Goal: Task Accomplishment & Management: Complete application form

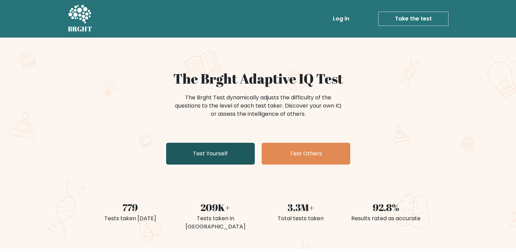
click at [228, 148] on link "Test Yourself" at bounding box center [210, 154] width 89 height 22
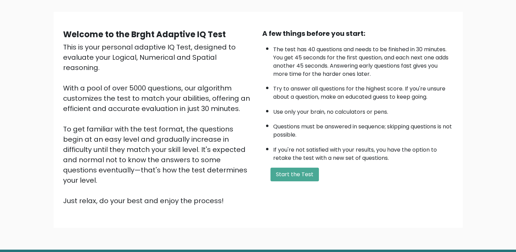
scroll to position [42, 0]
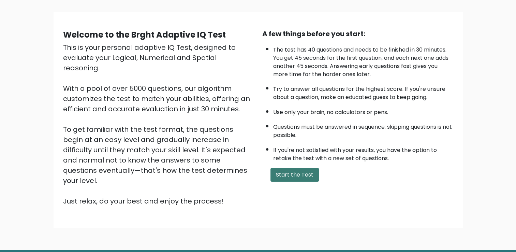
click at [306, 172] on button "Start the Test" at bounding box center [295, 175] width 48 height 14
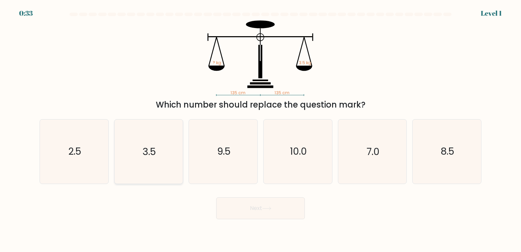
click at [170, 134] on icon "3.5" at bounding box center [149, 151] width 64 height 64
click at [261, 129] on input "b. 3.5" at bounding box center [261, 127] width 0 height 3
radio input "true"
click at [263, 208] on button "Next" at bounding box center [260, 208] width 89 height 22
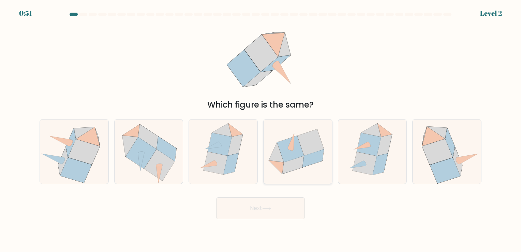
click at [301, 144] on icon at bounding box center [310, 142] width 27 height 27
click at [261, 129] on input "d." at bounding box center [261, 127] width 0 height 3
radio input "true"
click at [274, 214] on button "Next" at bounding box center [260, 208] width 89 height 22
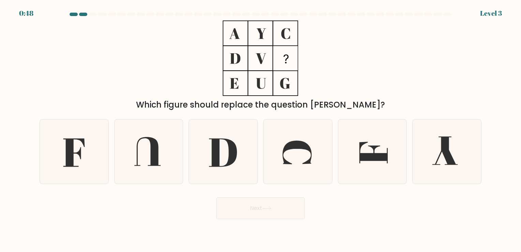
click at [274, 214] on button "Next" at bounding box center [260, 208] width 89 height 22
click at [348, 64] on div "Which figure should replace the question [PERSON_NAME]?" at bounding box center [260, 65] width 450 height 90
drag, startPoint x: 348, startPoint y: 64, endPoint x: 315, endPoint y: 71, distance: 34.2
click at [315, 71] on div "Which figure should replace the question [PERSON_NAME]?" at bounding box center [260, 65] width 450 height 90
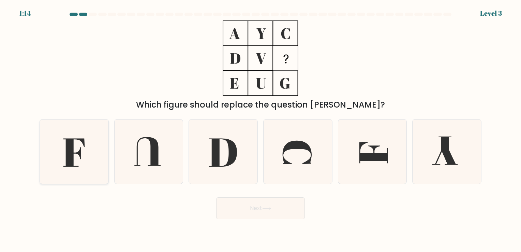
click at [105, 148] on icon at bounding box center [74, 151] width 64 height 64
click at [261, 129] on input "a." at bounding box center [261, 127] width 0 height 3
radio input "true"
click at [270, 207] on icon at bounding box center [266, 208] width 9 height 4
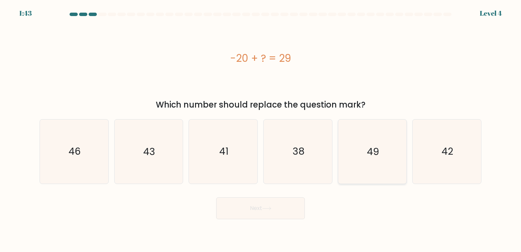
click at [367, 159] on icon "49" at bounding box center [372, 151] width 64 height 64
click at [261, 129] on input "e. 49" at bounding box center [261, 127] width 0 height 3
radio input "true"
click at [255, 215] on button "Next" at bounding box center [260, 208] width 89 height 22
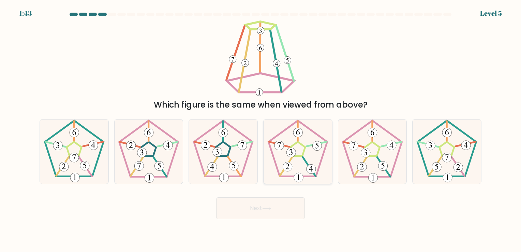
click at [308, 157] on icon at bounding box center [298, 151] width 64 height 64
click at [261, 129] on input "d." at bounding box center [261, 127] width 0 height 3
radio input "true"
click at [277, 197] on button "Next" at bounding box center [260, 208] width 89 height 22
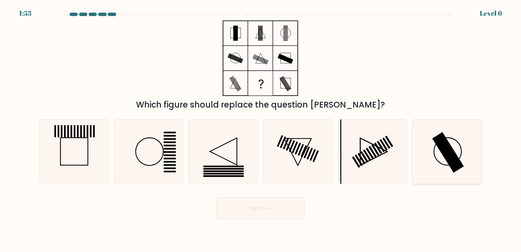
click at [432, 160] on icon at bounding box center [447, 151] width 64 height 64
click at [261, 129] on input "f." at bounding box center [261, 127] width 0 height 3
radio input "true"
click at [256, 209] on button "Next" at bounding box center [260, 208] width 89 height 22
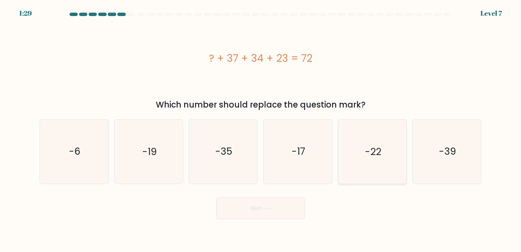
click at [367, 142] on icon "-22" at bounding box center [372, 151] width 64 height 64
click at [261, 129] on input "e. -22" at bounding box center [261, 127] width 0 height 3
radio input "true"
click at [262, 199] on button "Next" at bounding box center [260, 208] width 89 height 22
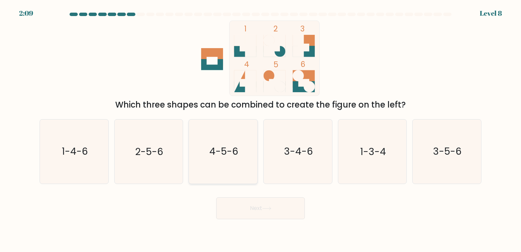
click at [248, 165] on icon "4-5-6" at bounding box center [223, 151] width 64 height 64
click at [261, 129] on input "c. 4-5-6" at bounding box center [261, 127] width 0 height 3
radio input "true"
click at [250, 204] on button "Next" at bounding box center [260, 208] width 89 height 22
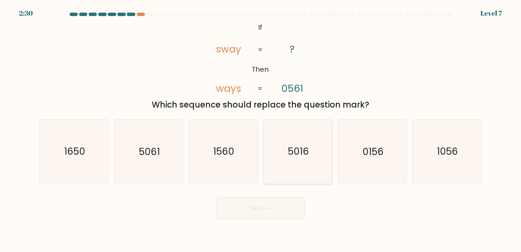
click at [303, 128] on icon "5016" at bounding box center [298, 151] width 64 height 64
click at [261, 128] on input "d. 5016" at bounding box center [261, 127] width 0 height 3
radio input "true"
click at [281, 217] on button "Next" at bounding box center [260, 208] width 89 height 22
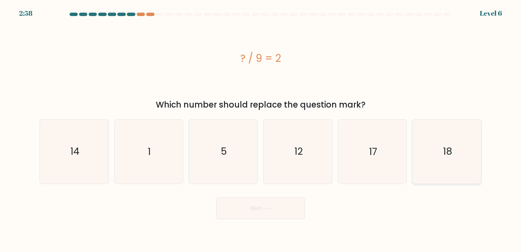
click at [453, 144] on icon "18" at bounding box center [447, 151] width 64 height 64
click at [261, 129] on input "f. 18" at bounding box center [261, 127] width 0 height 3
radio input "true"
click at [284, 207] on button "Next" at bounding box center [260, 208] width 89 height 22
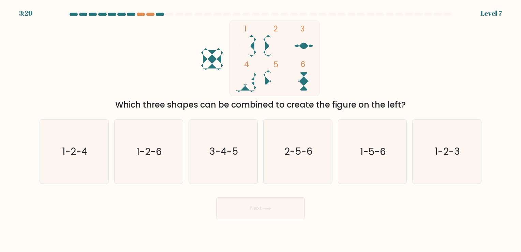
click at [184, 145] on div "b. 1-2-6" at bounding box center [149, 151] width 75 height 64
click at [200, 149] on icon "3-4-5" at bounding box center [223, 151] width 64 height 64
click at [261, 129] on input "c. 3-4-5" at bounding box center [261, 127] width 0 height 3
radio input "true"
click at [243, 209] on button "Next" at bounding box center [260, 208] width 89 height 22
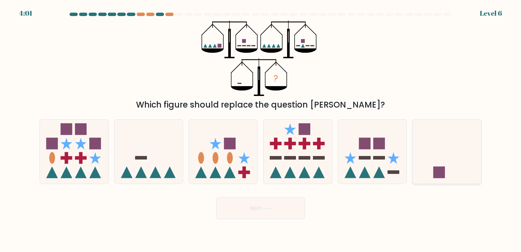
click at [454, 168] on icon at bounding box center [447, 151] width 69 height 57
click at [261, 129] on input "f." at bounding box center [261, 127] width 0 height 3
radio input "true"
click at [246, 215] on button "Next" at bounding box center [260, 208] width 89 height 22
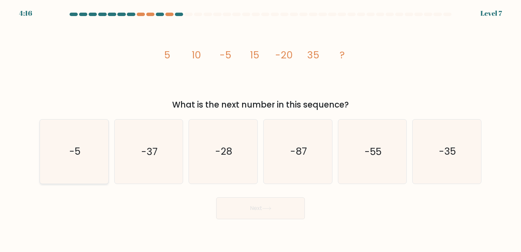
click at [52, 156] on icon "-5" at bounding box center [74, 151] width 64 height 64
click at [261, 129] on input "a. -5" at bounding box center [261, 127] width 0 height 3
radio input "true"
click at [372, 162] on icon "-55" at bounding box center [372, 151] width 64 height 64
click at [261, 129] on input "e. -55" at bounding box center [261, 127] width 0 height 3
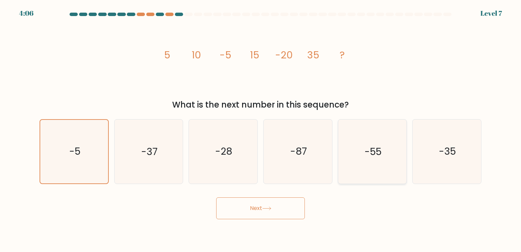
radio input "true"
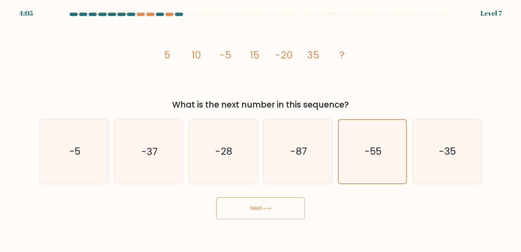
click at [293, 201] on button "Next" at bounding box center [260, 208] width 89 height 22
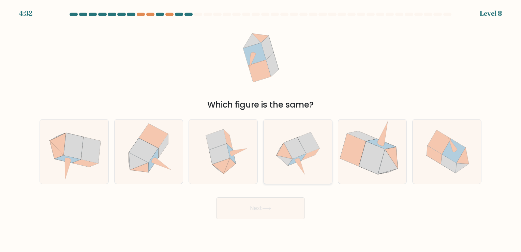
click at [293, 158] on icon at bounding box center [295, 147] width 22 height 21
click at [261, 129] on input "d." at bounding box center [261, 127] width 0 height 3
radio input "true"
click at [265, 205] on button "Next" at bounding box center [260, 208] width 89 height 22
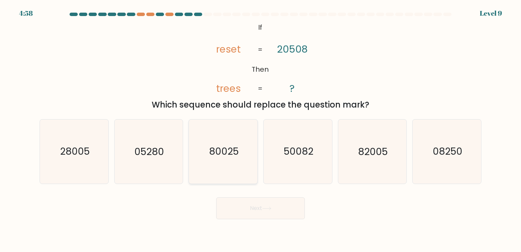
click at [224, 163] on icon "80025" at bounding box center [223, 151] width 64 height 64
click at [261, 129] on input "c. 80025" at bounding box center [261, 127] width 0 height 3
radio input "true"
click at [248, 208] on button "Next" at bounding box center [260, 208] width 89 height 22
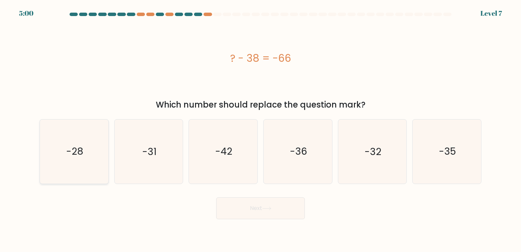
click at [95, 151] on icon "-28" at bounding box center [74, 151] width 64 height 64
click at [261, 129] on input "a. -28" at bounding box center [261, 127] width 0 height 3
radio input "true"
click at [262, 199] on button "Next" at bounding box center [260, 208] width 89 height 22
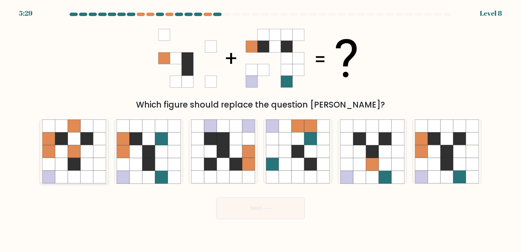
click at [85, 128] on icon at bounding box center [87, 126] width 13 height 13
click at [261, 128] on input "a." at bounding box center [261, 127] width 0 height 3
radio input "true"
click at [248, 211] on button "Next" at bounding box center [260, 208] width 89 height 22
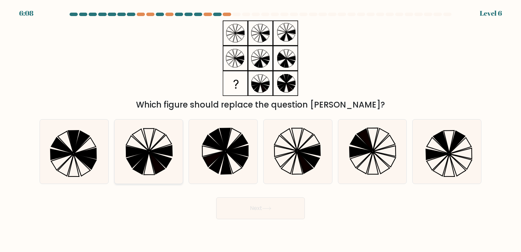
click at [159, 163] on icon at bounding box center [157, 163] width 16 height 22
click at [261, 129] on input "b." at bounding box center [261, 127] width 0 height 3
radio input "true"
click at [263, 212] on button "Next" at bounding box center [260, 208] width 89 height 22
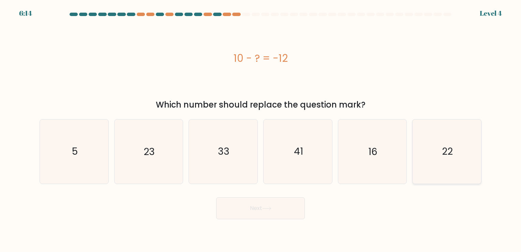
click at [448, 148] on text "22" at bounding box center [447, 151] width 11 height 13
click at [261, 129] on input "f. 22" at bounding box center [261, 127] width 0 height 3
radio input "true"
click at [263, 209] on button "Next" at bounding box center [260, 208] width 89 height 22
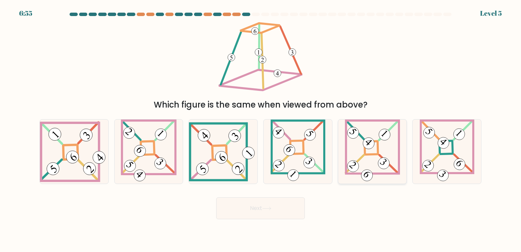
click at [359, 169] on icon at bounding box center [372, 151] width 55 height 64
click at [261, 129] on input "e." at bounding box center [261, 127] width 0 height 3
radio input "true"
click at [269, 211] on button "Next" at bounding box center [260, 208] width 89 height 22
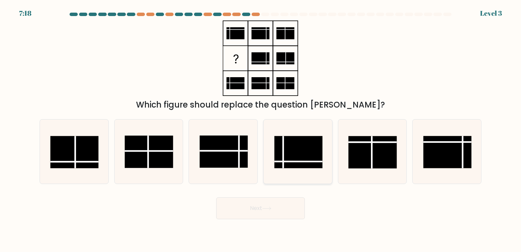
click at [293, 142] on rect at bounding box center [298, 152] width 48 height 32
click at [261, 129] on input "d." at bounding box center [261, 127] width 0 height 3
radio input "true"
click at [265, 208] on icon at bounding box center [266, 208] width 9 height 4
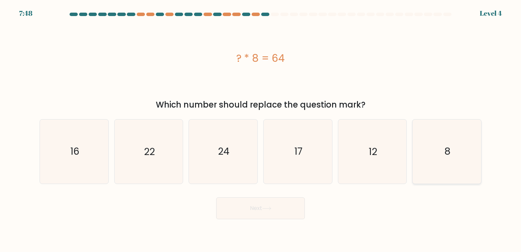
click at [462, 122] on icon "8" at bounding box center [447, 151] width 64 height 64
click at [261, 126] on input "f. 8" at bounding box center [261, 127] width 0 height 3
radio input "true"
click at [280, 204] on button "Next" at bounding box center [260, 208] width 89 height 22
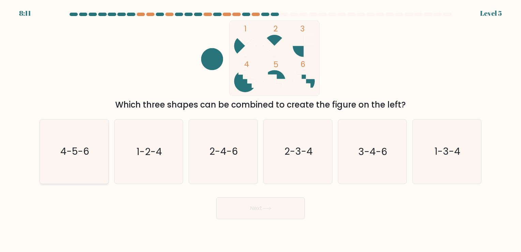
click at [58, 139] on icon "4-5-6" at bounding box center [74, 151] width 64 height 64
click at [261, 129] on input "a. 4-5-6" at bounding box center [261, 127] width 0 height 3
radio input "true"
click at [259, 199] on button "Next" at bounding box center [260, 208] width 89 height 22
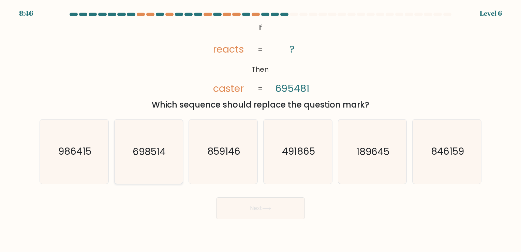
click at [147, 150] on text "698514" at bounding box center [149, 151] width 33 height 13
click at [261, 129] on input "b. 698514" at bounding box center [261, 127] width 0 height 3
radio input "true"
click at [258, 208] on button "Next" at bounding box center [260, 208] width 89 height 22
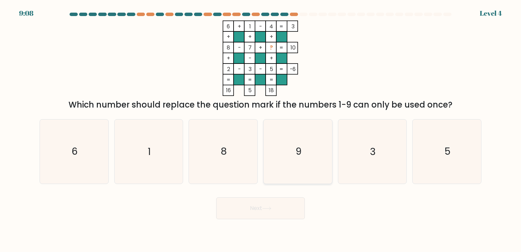
click at [296, 144] on icon "9" at bounding box center [298, 151] width 64 height 64
click at [261, 129] on input "d. 9" at bounding box center [261, 127] width 0 height 3
radio input "true"
click at [265, 210] on button "Next" at bounding box center [260, 208] width 89 height 22
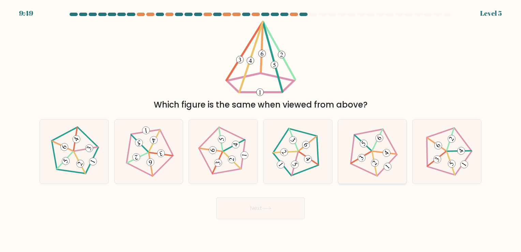
click at [395, 147] on icon at bounding box center [372, 151] width 51 height 51
click at [261, 129] on input "e." at bounding box center [261, 127] width 0 height 3
radio input "true"
click at [260, 201] on button "Next" at bounding box center [260, 208] width 89 height 22
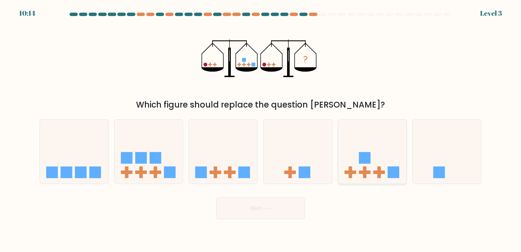
click at [383, 157] on icon at bounding box center [372, 151] width 69 height 57
click at [261, 129] on input "e." at bounding box center [261, 127] width 0 height 3
radio input "true"
click at [275, 208] on button "Next" at bounding box center [260, 208] width 89 height 22
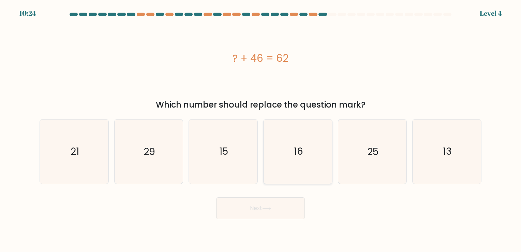
click at [320, 144] on icon "16" at bounding box center [298, 151] width 64 height 64
click at [261, 129] on input "d. 16" at bounding box center [261, 127] width 0 height 3
radio input "true"
click at [271, 210] on icon at bounding box center [267, 208] width 8 height 3
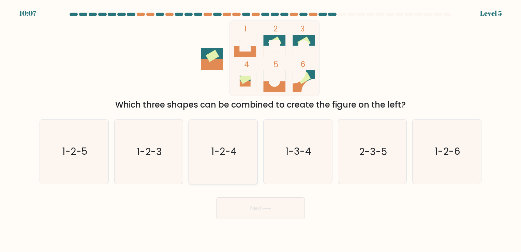
click at [213, 155] on text "1-2-4" at bounding box center [224, 151] width 26 height 13
click at [261, 129] on input "c. 1-2-4" at bounding box center [261, 127] width 0 height 3
radio input "true"
click at [249, 201] on button "Next" at bounding box center [260, 208] width 89 height 22
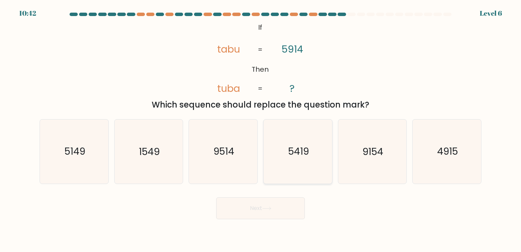
click at [278, 129] on icon "5419" at bounding box center [298, 151] width 64 height 64
click at [261, 129] on input "d. 5419" at bounding box center [261, 127] width 0 height 3
radio input "true"
click at [255, 197] on button "Next" at bounding box center [260, 208] width 89 height 22
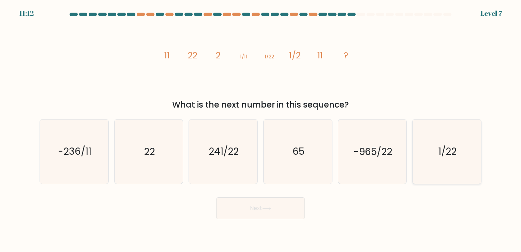
click at [424, 142] on icon "1/22" at bounding box center [447, 151] width 64 height 64
click at [261, 129] on input "f. 1/22" at bounding box center [261, 127] width 0 height 3
radio input "true"
click at [245, 195] on div "Next" at bounding box center [260, 205] width 450 height 27
click at [249, 208] on button "Next" at bounding box center [260, 208] width 89 height 22
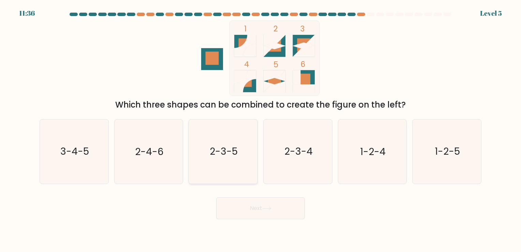
click at [229, 144] on icon "2-3-5" at bounding box center [223, 151] width 64 height 64
click at [261, 129] on input "c. 2-3-5" at bounding box center [261, 127] width 0 height 3
radio input "true"
click at [235, 199] on button "Next" at bounding box center [260, 208] width 89 height 22
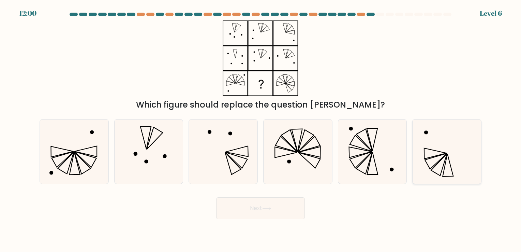
click at [454, 139] on icon at bounding box center [447, 151] width 64 height 64
click at [261, 129] on input "f." at bounding box center [261, 127] width 0 height 3
radio input "true"
click at [278, 210] on button "Next" at bounding box center [260, 208] width 89 height 22
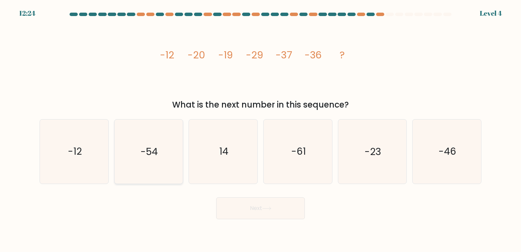
click at [157, 151] on text "-54" at bounding box center [149, 151] width 17 height 13
click at [261, 129] on input "b. -54" at bounding box center [261, 127] width 0 height 3
radio input "true"
click at [373, 148] on text "-23" at bounding box center [373, 151] width 17 height 13
click at [261, 129] on input "e. -23" at bounding box center [261, 127] width 0 height 3
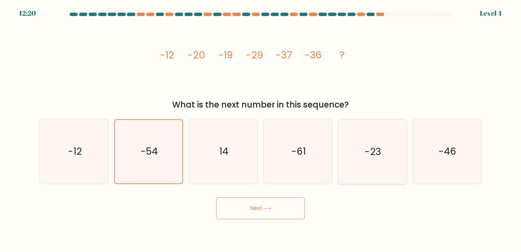
radio input "true"
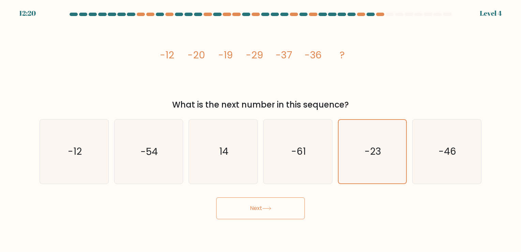
click at [264, 196] on div "Next" at bounding box center [260, 205] width 450 height 27
click at [264, 197] on button "Next" at bounding box center [260, 208] width 89 height 22
click at [265, 205] on button "Next" at bounding box center [260, 208] width 89 height 22
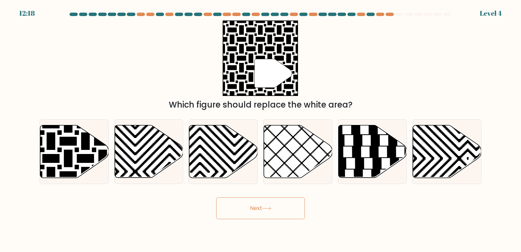
click at [265, 206] on button "Next" at bounding box center [260, 208] width 89 height 22
click at [67, 152] on icon at bounding box center [51, 124] width 138 height 138
click at [261, 129] on input "a." at bounding box center [261, 127] width 0 height 3
radio input "true"
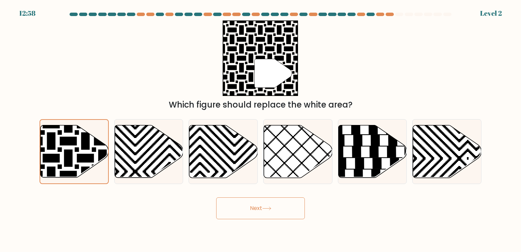
click at [298, 204] on button "Next" at bounding box center [260, 208] width 89 height 22
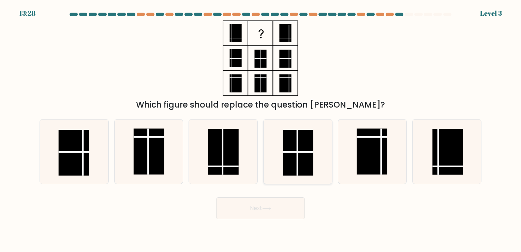
click at [307, 148] on rect at bounding box center [298, 153] width 30 height 46
click at [261, 129] on input "d." at bounding box center [261, 127] width 0 height 3
radio input "true"
click at [275, 216] on button "Next" at bounding box center [260, 208] width 89 height 22
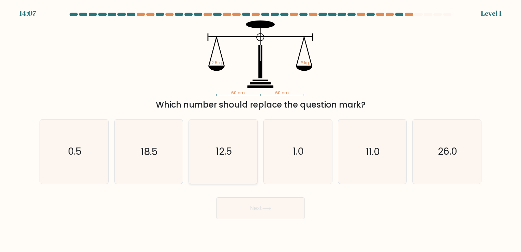
click at [198, 161] on icon "12.5" at bounding box center [223, 151] width 64 height 64
click at [261, 129] on input "c. 12.5" at bounding box center [261, 127] width 0 height 3
radio input "true"
click at [270, 202] on button "Next" at bounding box center [260, 208] width 89 height 22
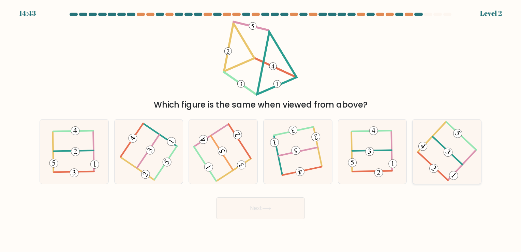
click at [422, 149] on 471 at bounding box center [423, 146] width 12 height 12
click at [261, 129] on input "f." at bounding box center [261, 127] width 0 height 3
radio input "true"
click at [282, 204] on button "Next" at bounding box center [260, 208] width 89 height 22
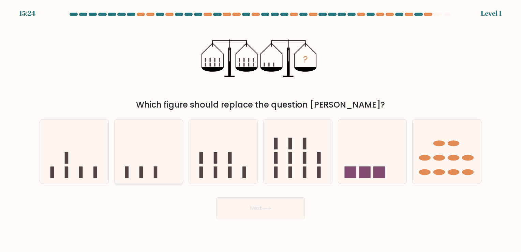
click at [172, 156] on icon at bounding box center [149, 151] width 69 height 57
click at [261, 129] on input "b." at bounding box center [261, 127] width 0 height 3
radio input "true"
click at [252, 199] on button "Next" at bounding box center [260, 208] width 89 height 22
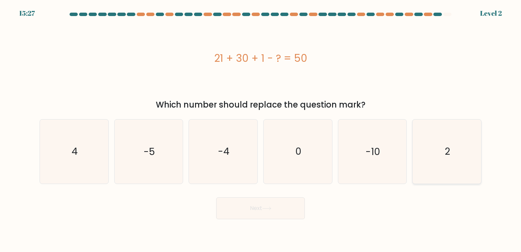
click at [441, 156] on icon "2" at bounding box center [447, 151] width 64 height 64
click at [261, 129] on input "f. 2" at bounding box center [261, 127] width 0 height 3
radio input "true"
click at [266, 214] on button "Next" at bounding box center [260, 208] width 89 height 22
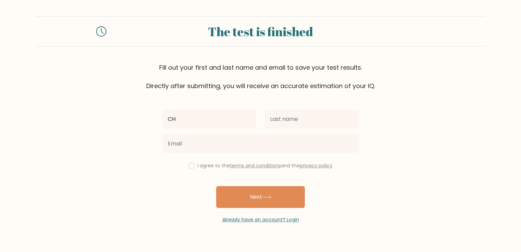
type input "[DEMOGRAPHIC_DATA]"
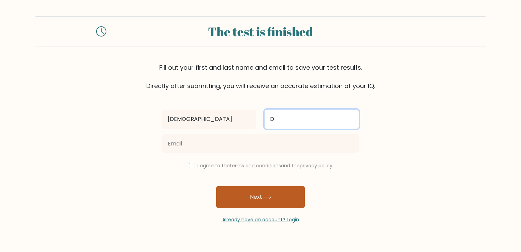
type input "Delejero"
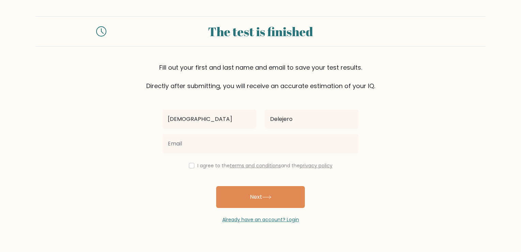
click at [215, 129] on div "Christian" at bounding box center [209, 119] width 102 height 25
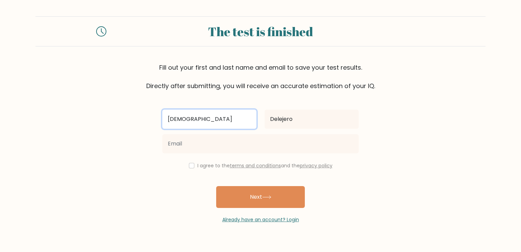
click at [218, 114] on input "Christian" at bounding box center [209, 119] width 94 height 19
type input "Christian Joseph"
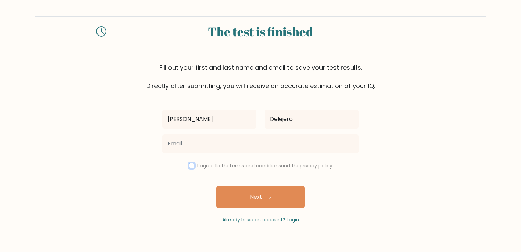
click at [189, 166] on input "checkbox" at bounding box center [191, 165] width 5 height 5
checkbox input "true"
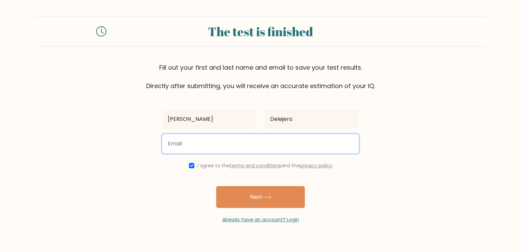
click at [187, 145] on input "email" at bounding box center [260, 143] width 197 height 19
type input "cjdelejero1719@gmail.com"
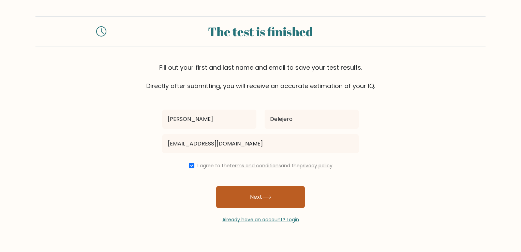
click at [244, 192] on button "Next" at bounding box center [260, 197] width 89 height 22
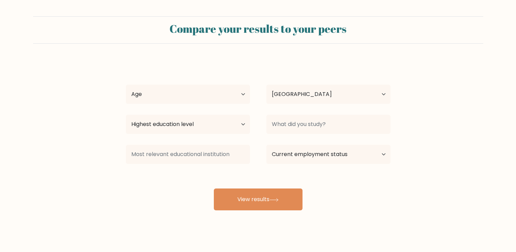
select select "PH"
click at [227, 95] on select "Age Under [DEMOGRAPHIC_DATA] [DEMOGRAPHIC_DATA] [DEMOGRAPHIC_DATA] [DEMOGRAPHIC…" at bounding box center [188, 94] width 124 height 19
select select "25_34"
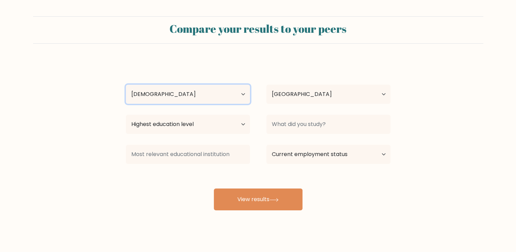
click at [126, 85] on select "Age Under [DEMOGRAPHIC_DATA] [DEMOGRAPHIC_DATA] [DEMOGRAPHIC_DATA] [DEMOGRAPHIC…" at bounding box center [188, 94] width 124 height 19
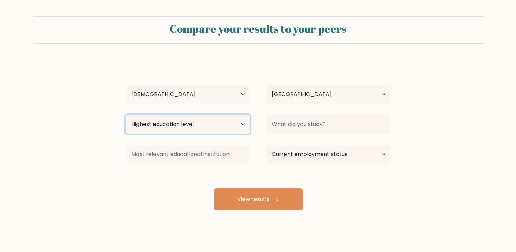
click at [185, 120] on select "Highest education level No schooling Primary Lower Secondary Upper Secondary Oc…" at bounding box center [188, 124] width 124 height 19
select select "bachelors_degree"
click at [126, 115] on select "Highest education level No schooling Primary Lower Secondary Upper Secondary Oc…" at bounding box center [188, 124] width 124 height 19
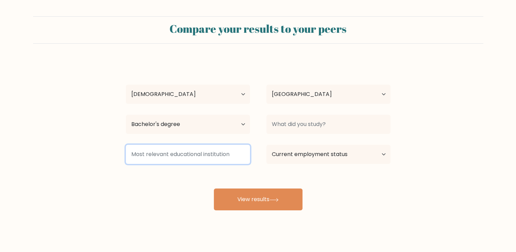
click at [180, 154] on input at bounding box center [188, 154] width 124 height 19
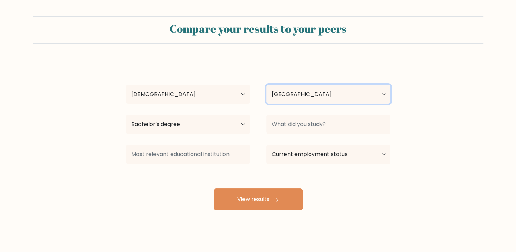
click at [278, 89] on select "Country Afghanistan Albania Algeria American Samoa Andorra Angola Anguilla Anta…" at bounding box center [328, 94] width 124 height 19
select select "PE"
click at [266, 85] on select "Country Afghanistan Albania Algeria American Samoa Andorra Angola Anguilla Anta…" at bounding box center [328, 94] width 124 height 19
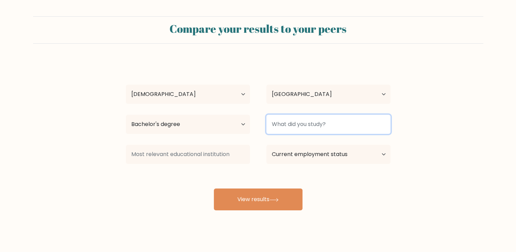
click at [316, 125] on input at bounding box center [328, 124] width 124 height 19
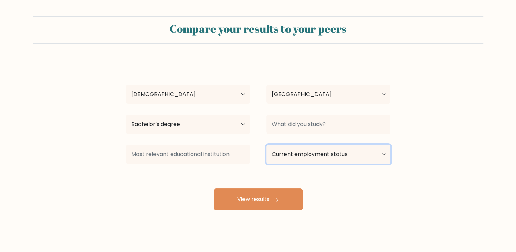
click at [302, 162] on select "Current employment status Employed Student Retired Other / prefer not to answer" at bounding box center [328, 154] width 124 height 19
select select "other"
click at [266, 145] on select "Current employment status Employed Student Retired Other / prefer not to answer" at bounding box center [328, 154] width 124 height 19
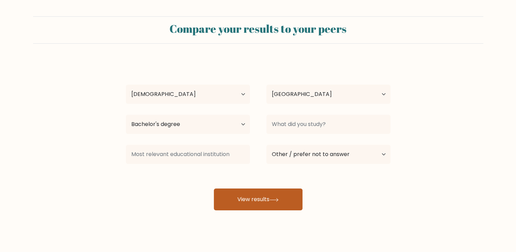
click at [288, 205] on button "View results" at bounding box center [258, 199] width 89 height 22
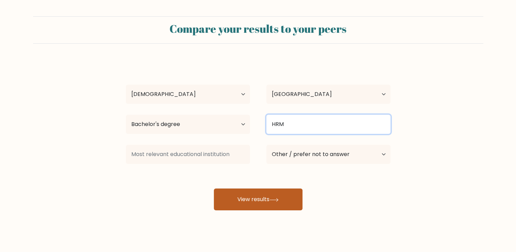
type input "HRM"
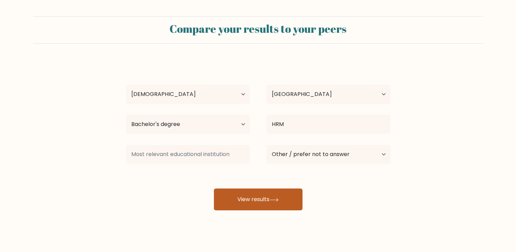
click at [285, 188] on button "View results" at bounding box center [258, 199] width 89 height 22
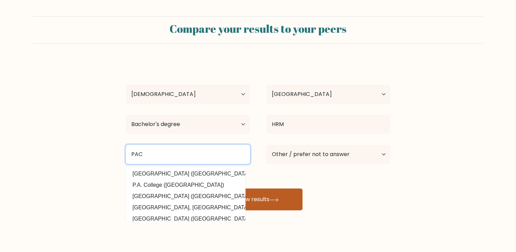
type input "PAC"
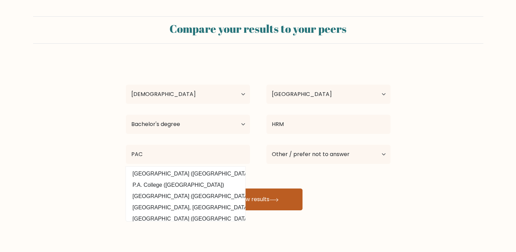
click at [273, 190] on button "View results" at bounding box center [258, 199] width 89 height 22
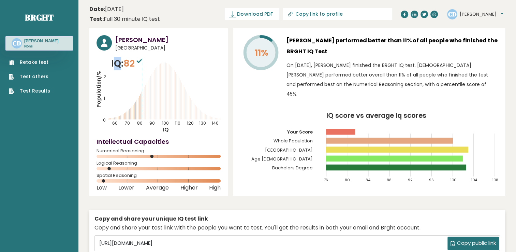
drag, startPoint x: 114, startPoint y: 62, endPoint x: 120, endPoint y: 61, distance: 6.0
click at [120, 61] on p "IQ: 82" at bounding box center [127, 64] width 32 height 14
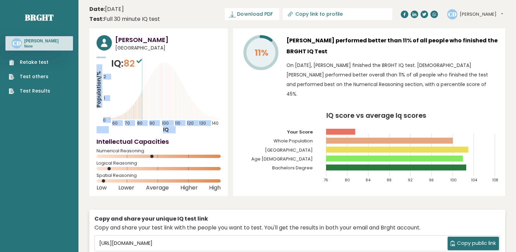
drag, startPoint x: 120, startPoint y: 61, endPoint x: 141, endPoint y: 59, distance: 20.9
click at [141, 59] on div "IQ: 82 Population/% IQ 0 1 2 60 70 80 90 100 110 120 130 140" at bounding box center [159, 95] width 124 height 77
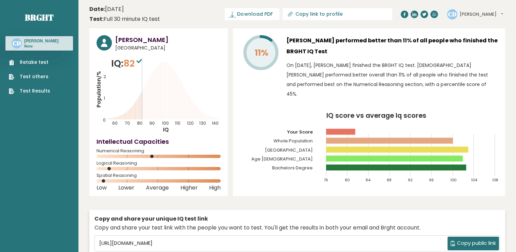
drag, startPoint x: 141, startPoint y: 59, endPoint x: 179, endPoint y: 59, distance: 38.2
click at [179, 59] on icon "Population/% IQ 0 1 2 60 70 80 90 100 110 120 130 140" at bounding box center [159, 95] width 124 height 77
drag, startPoint x: 112, startPoint y: 59, endPoint x: 140, endPoint y: 57, distance: 27.8
click at [140, 57] on p "IQ: 82" at bounding box center [127, 64] width 32 height 14
copy p "IQ: 82"
